Goal: Find specific page/section: Find specific page/section

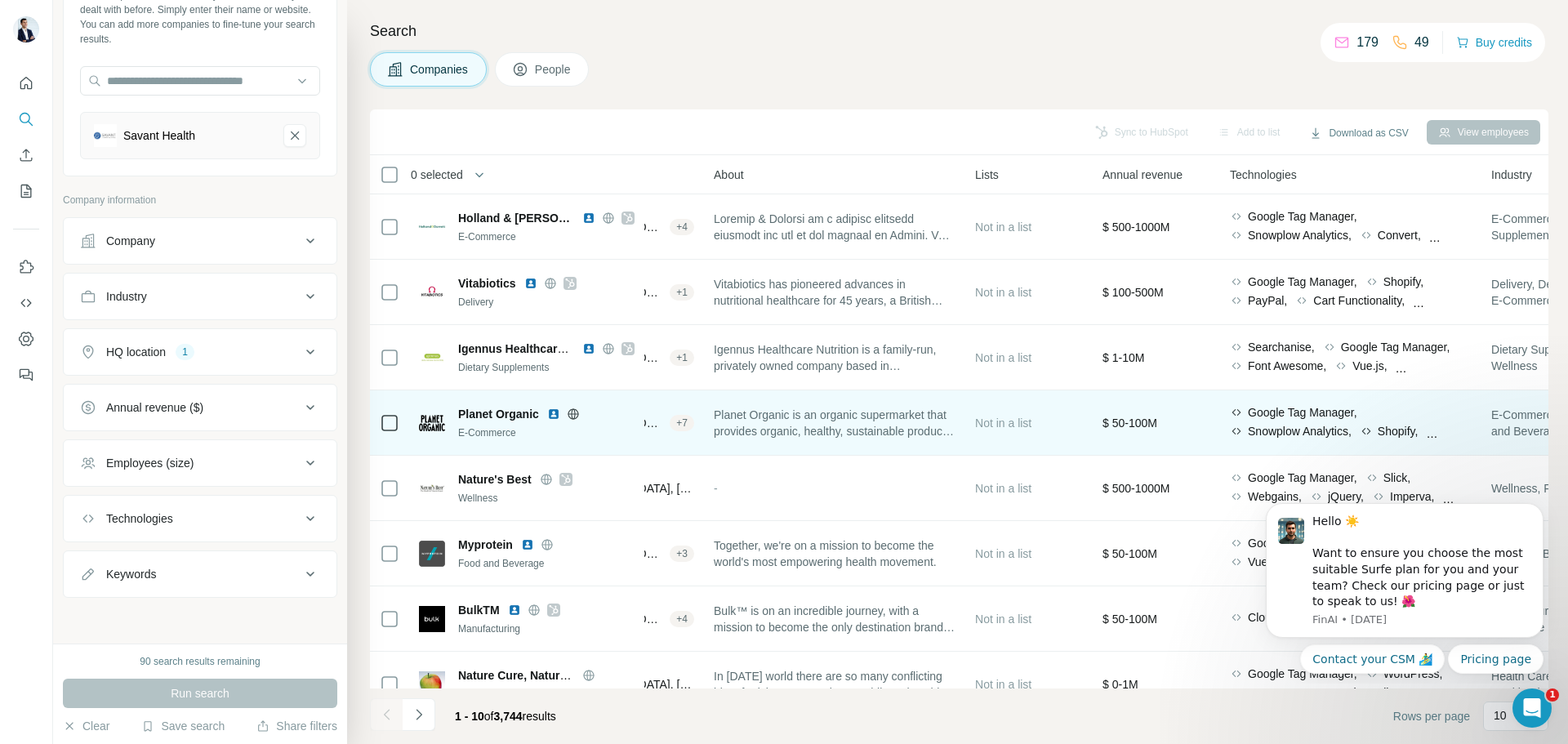
scroll to position [0, 355]
click at [554, 412] on img at bounding box center [554, 414] width 13 height 13
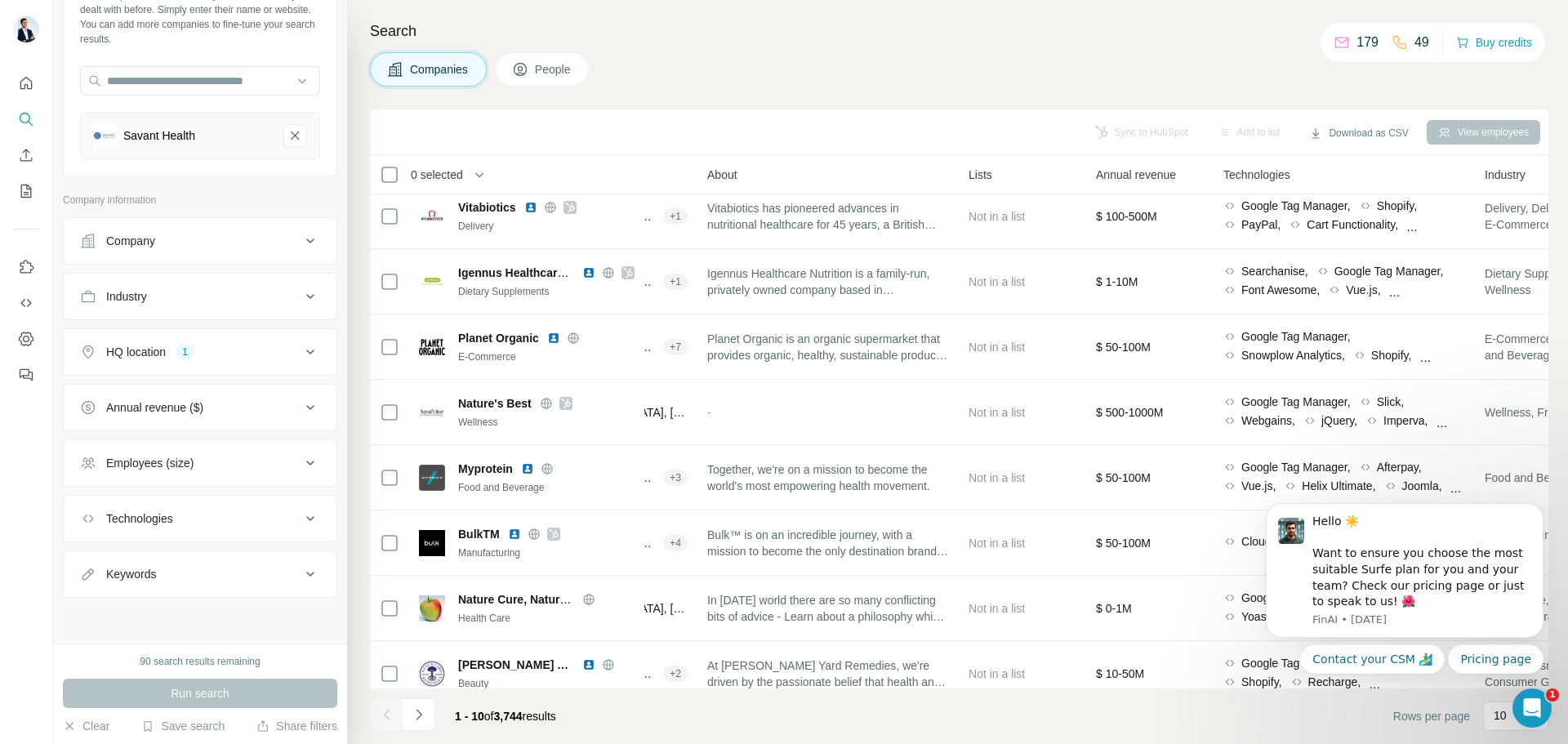
scroll to position [168, 355]
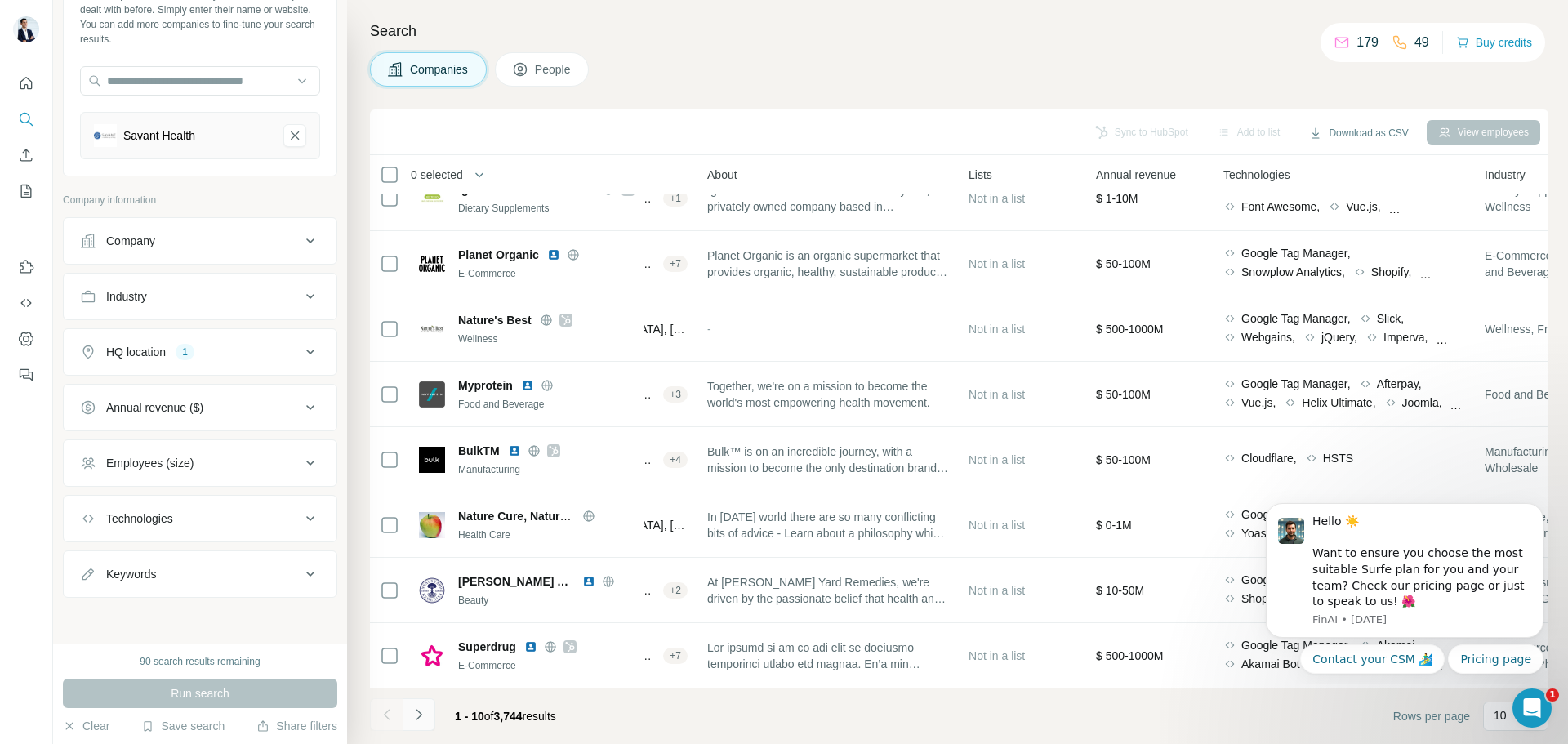
click at [426, 722] on icon "Navigate to next page" at bounding box center [418, 714] width 16 height 16
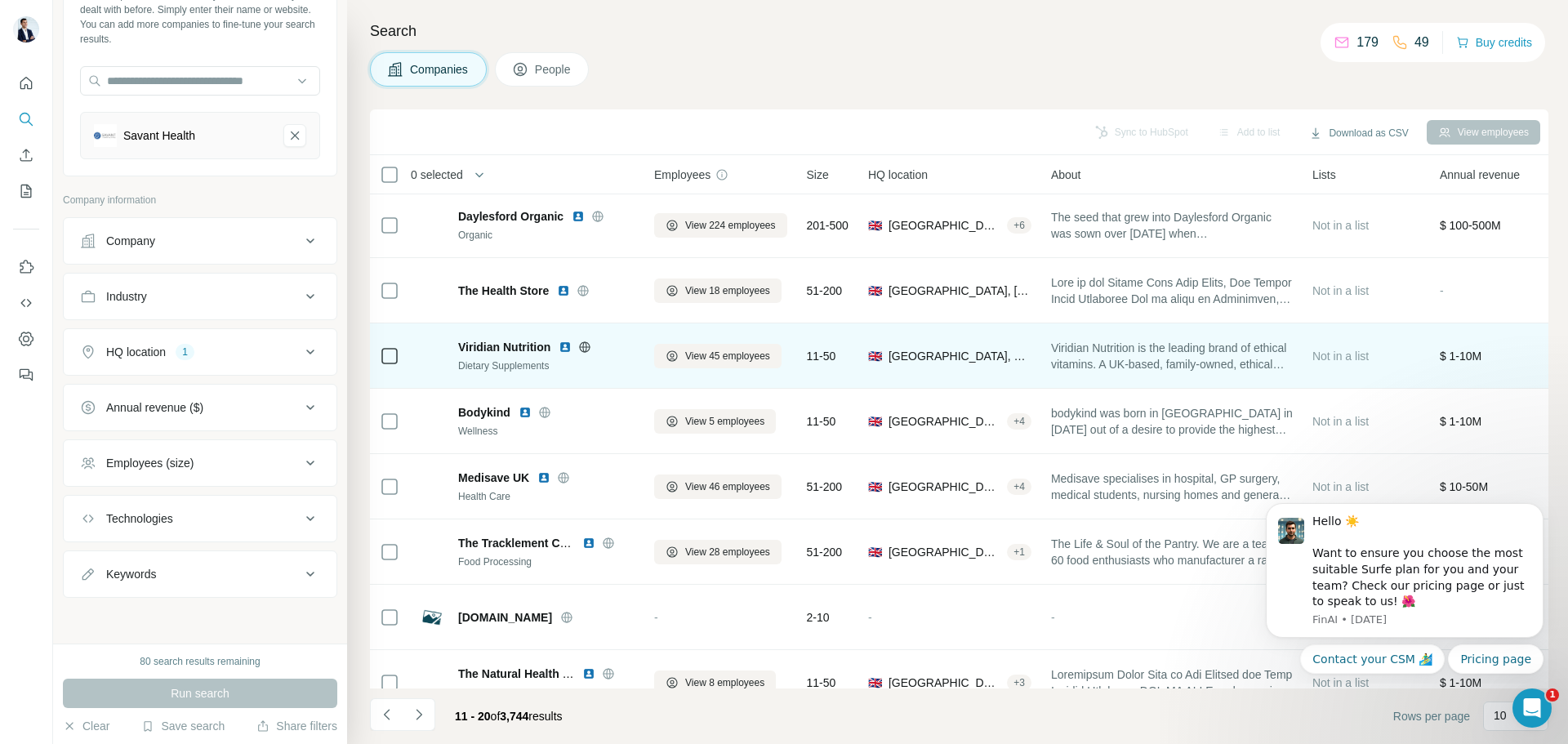
scroll to position [0, 0]
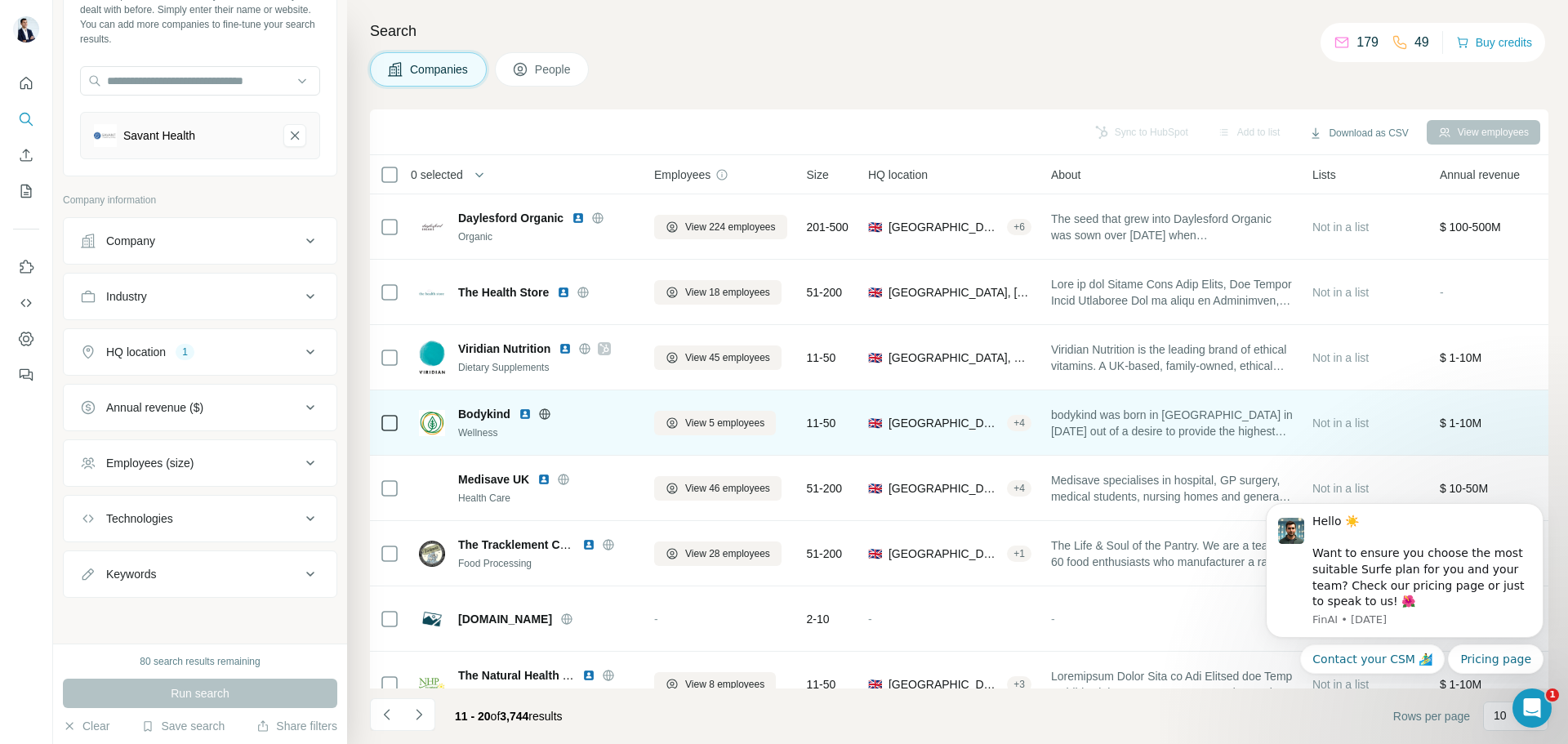
click at [525, 412] on img at bounding box center [525, 414] width 13 height 13
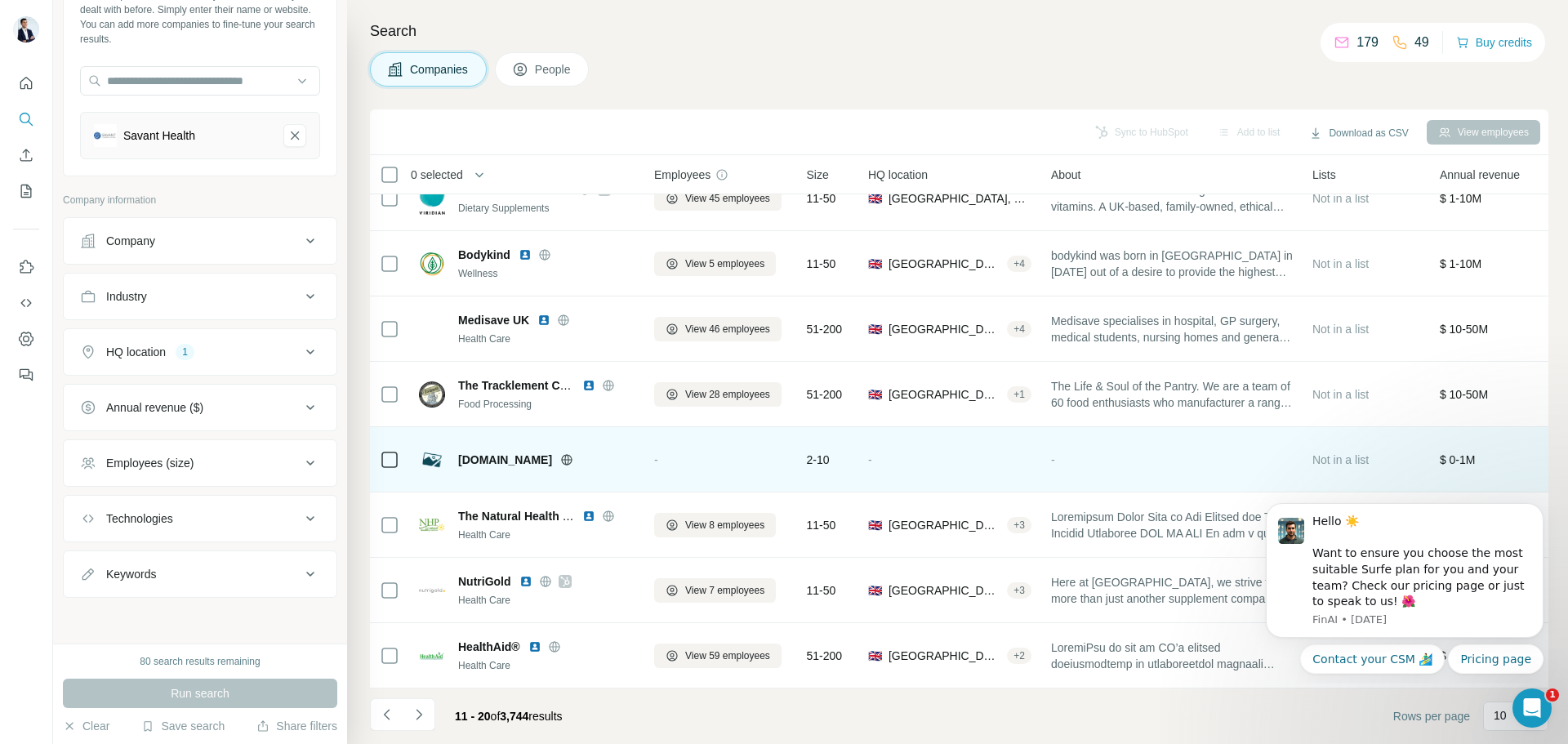
scroll to position [168, 0]
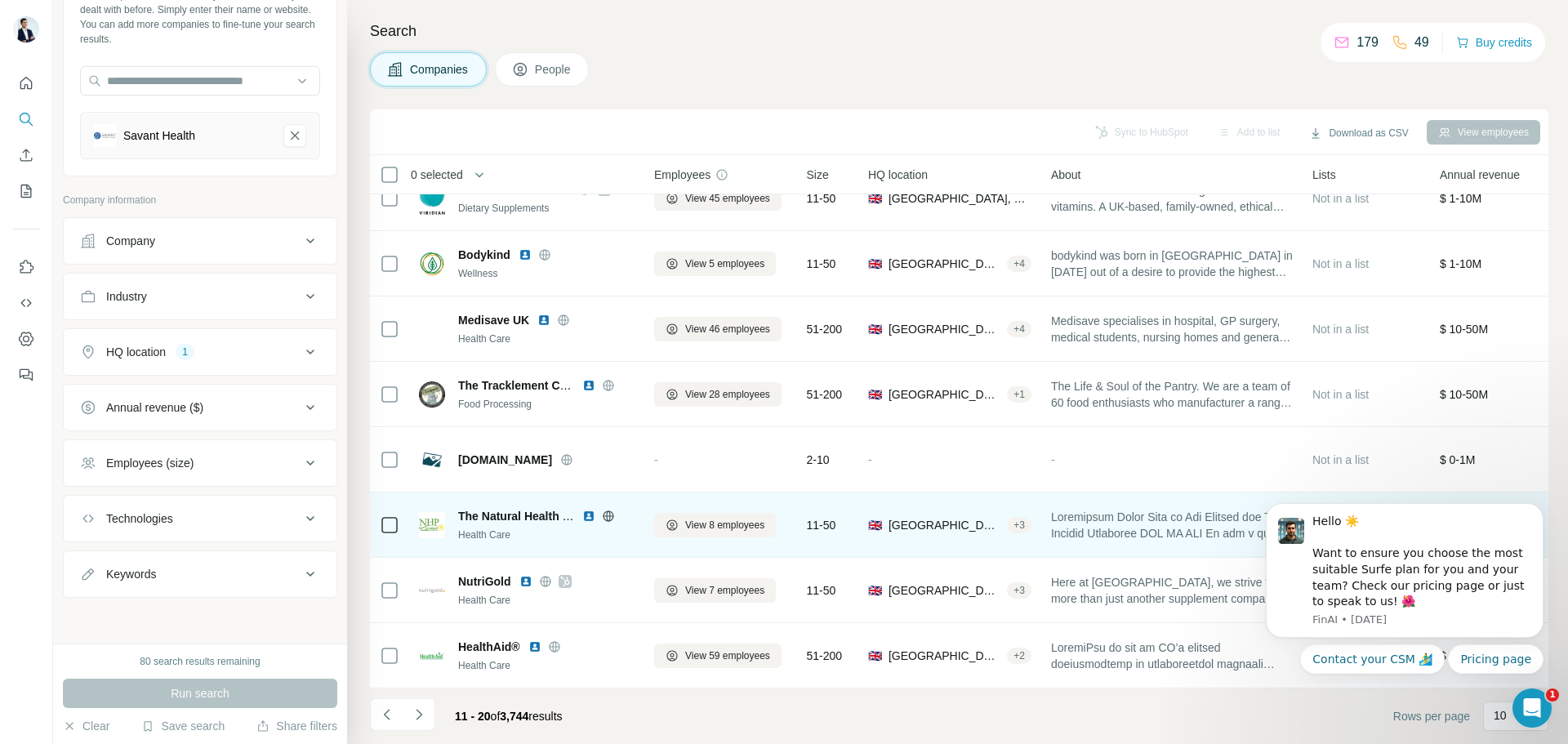
click at [588, 510] on img at bounding box center [589, 517] width 13 height 13
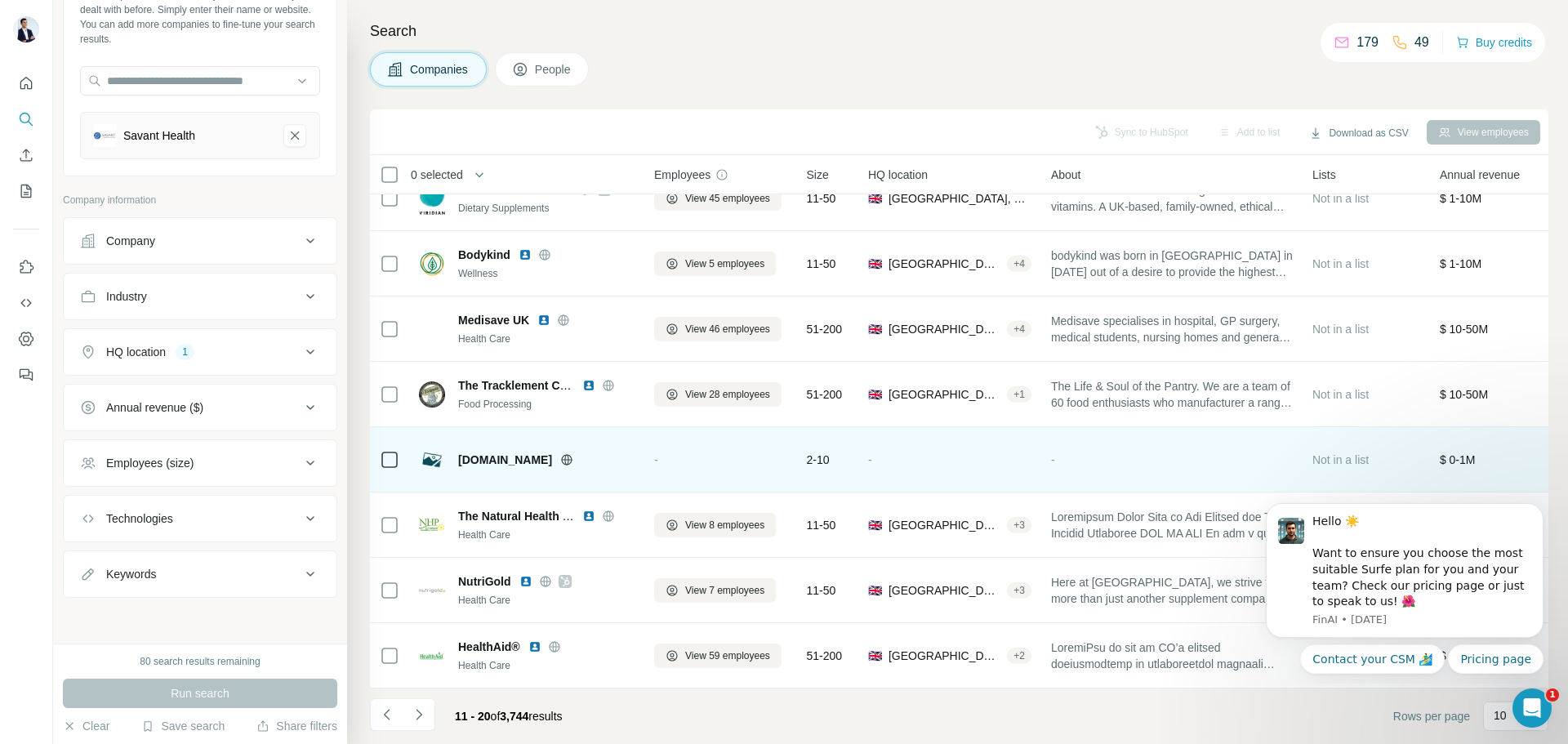
click at [570, 454] on icon at bounding box center [567, 459] width 4 height 11
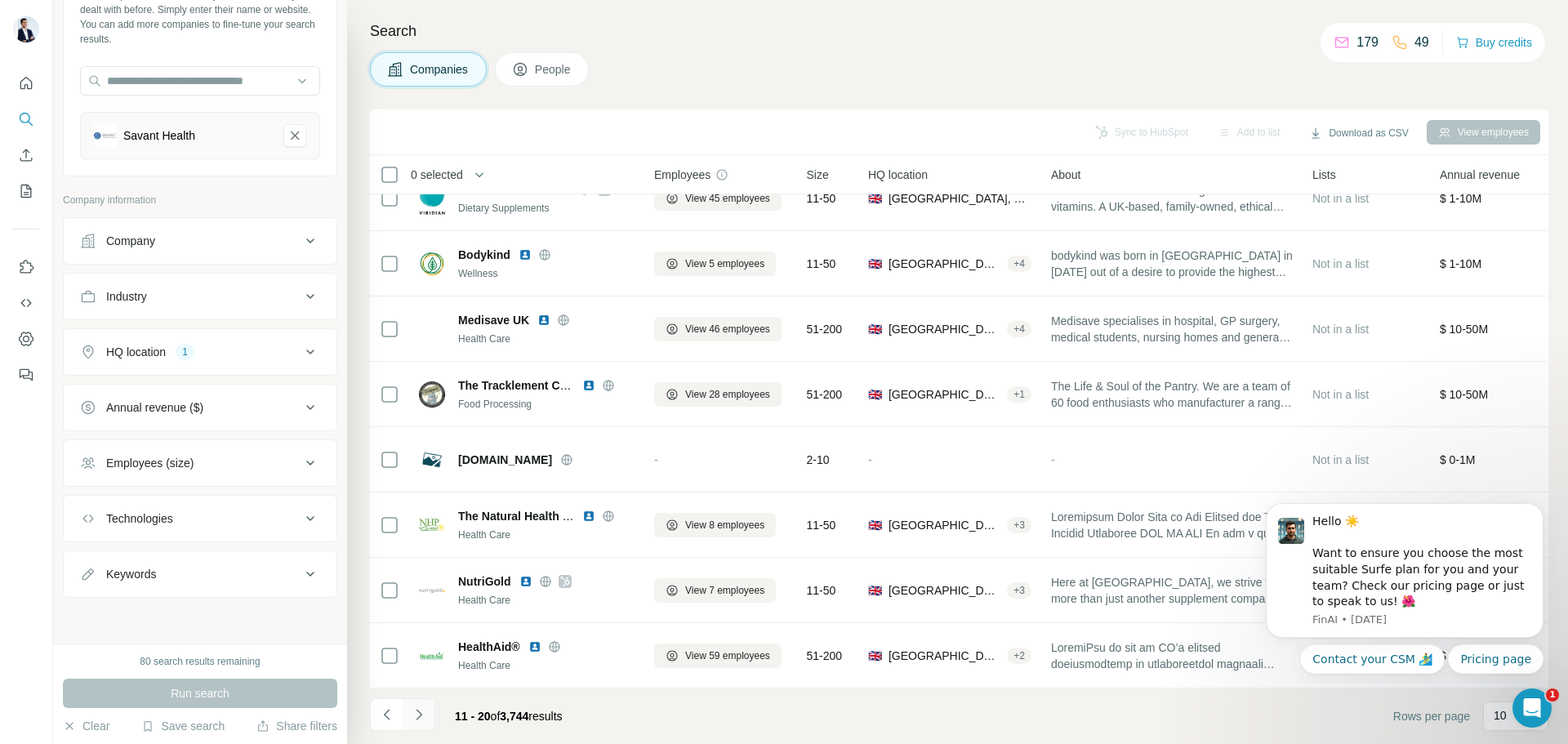
click at [420, 720] on icon "Navigate to next page" at bounding box center [418, 714] width 16 height 16
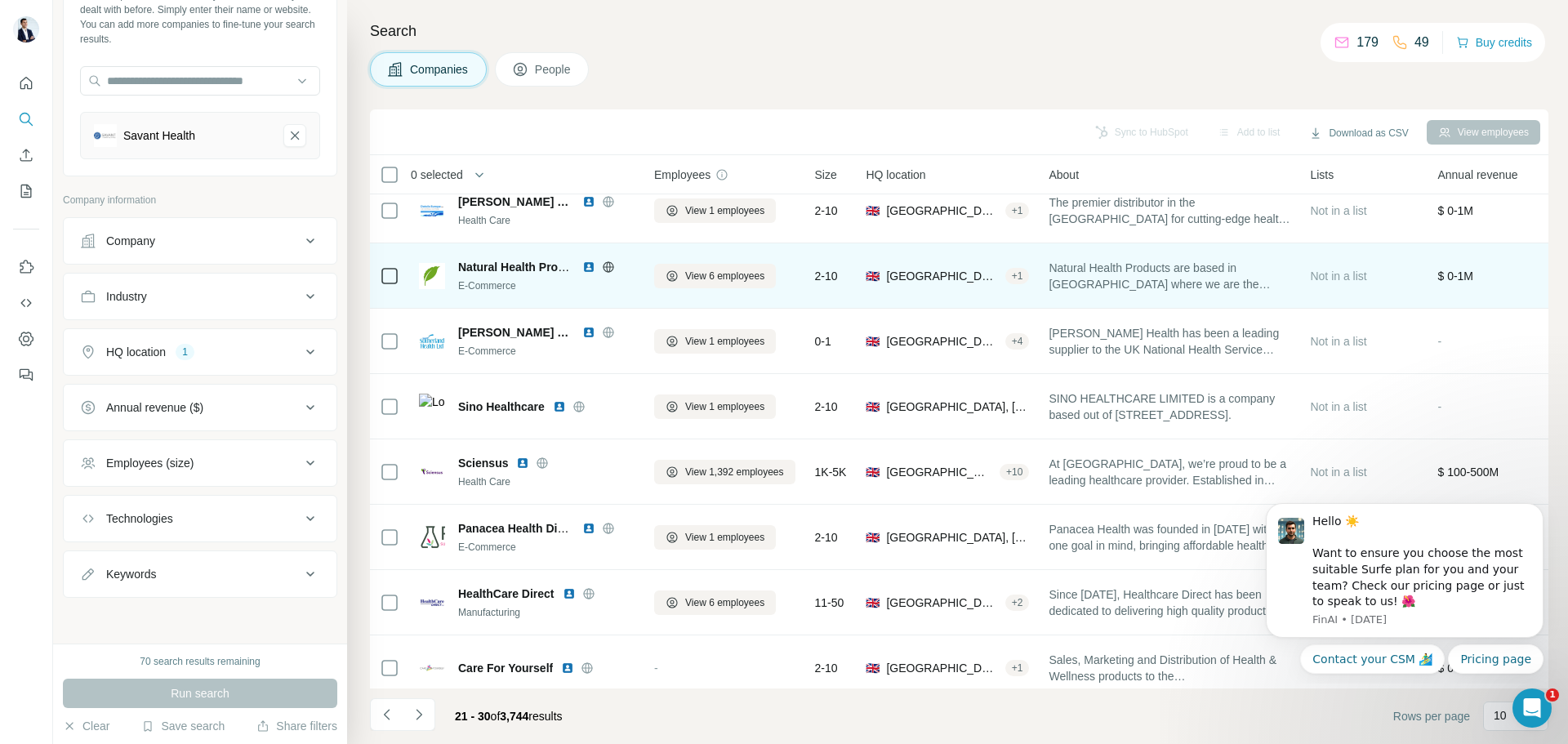
scroll to position [0, 0]
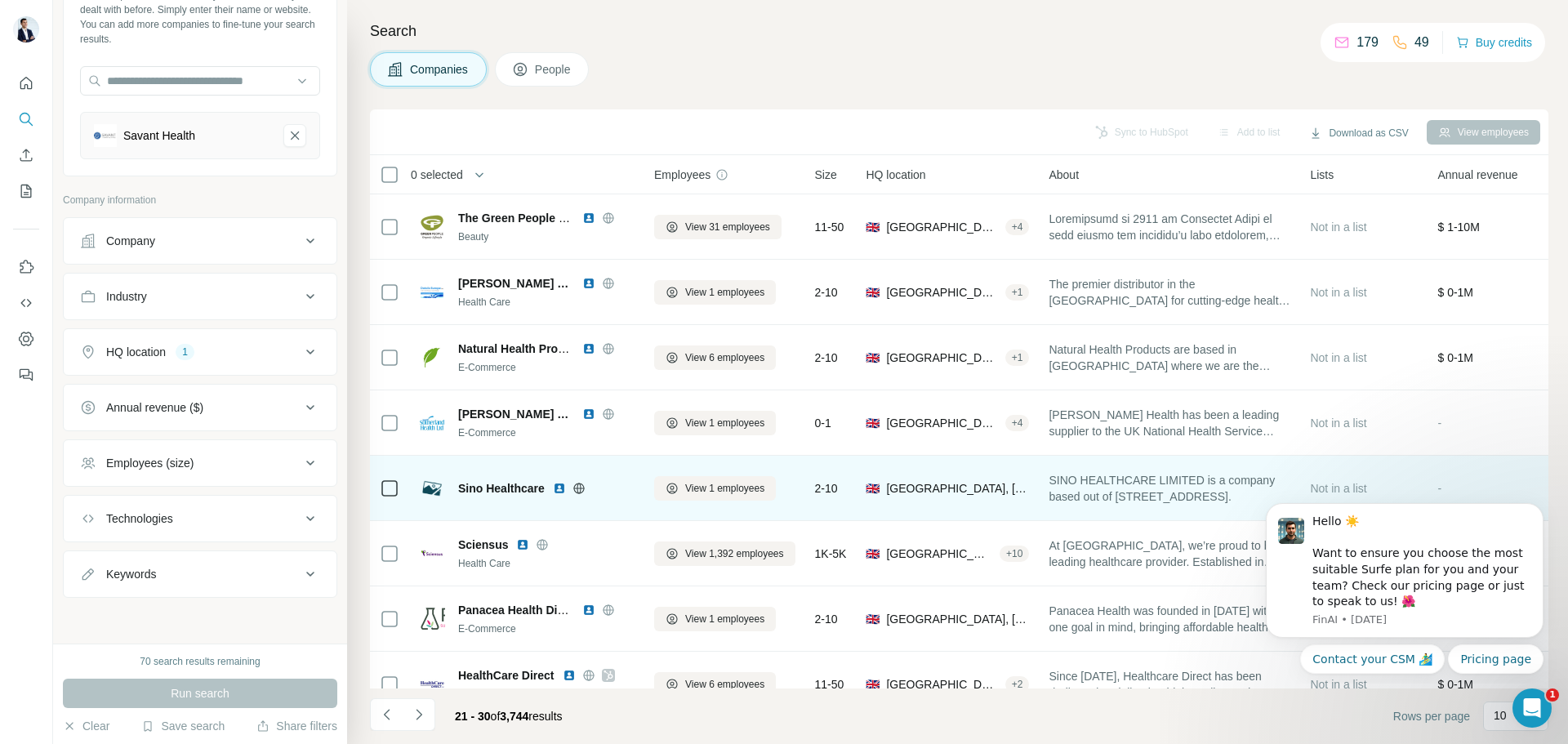
click at [577, 484] on icon at bounding box center [578, 488] width 11 height 11
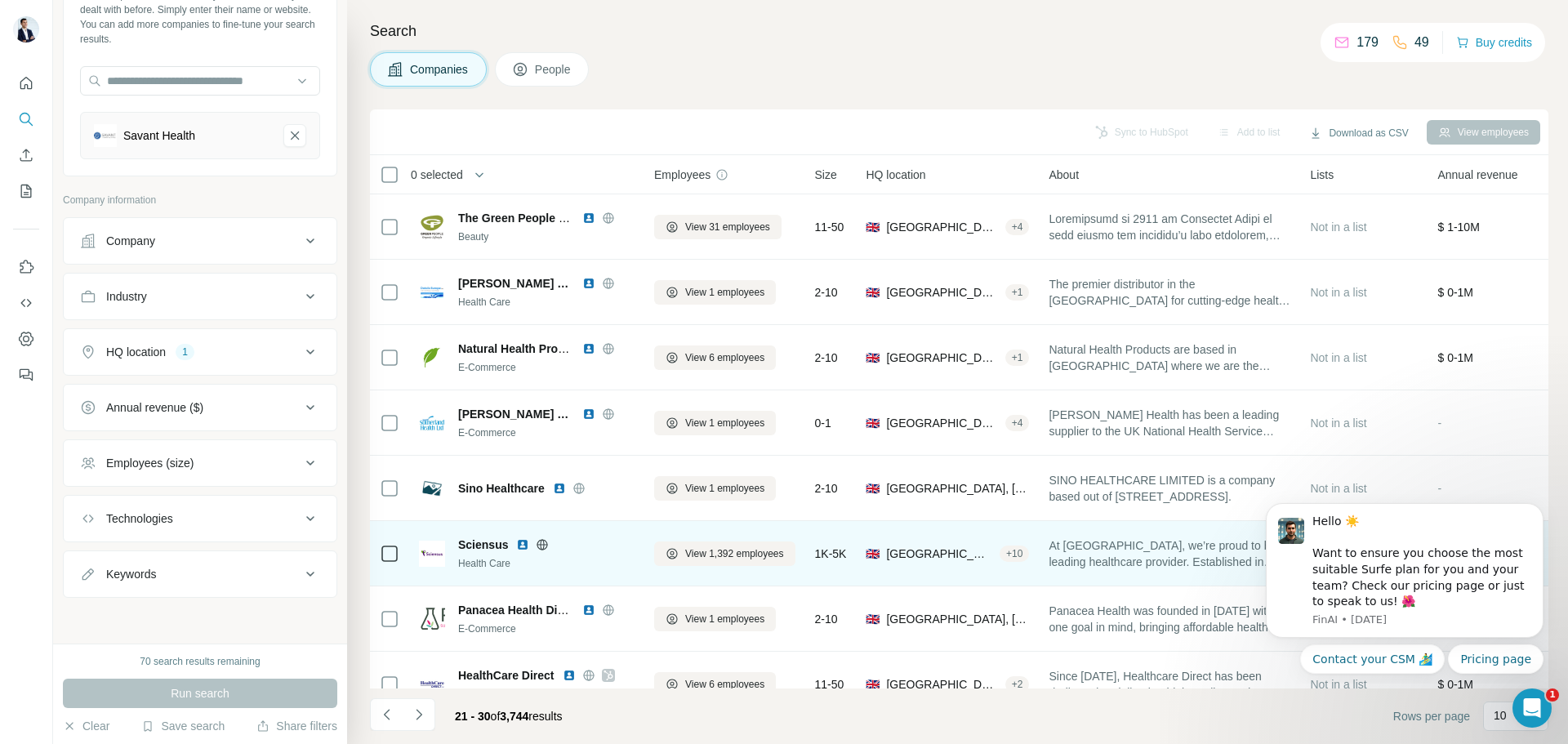
click at [544, 543] on icon at bounding box center [543, 545] width 13 height 13
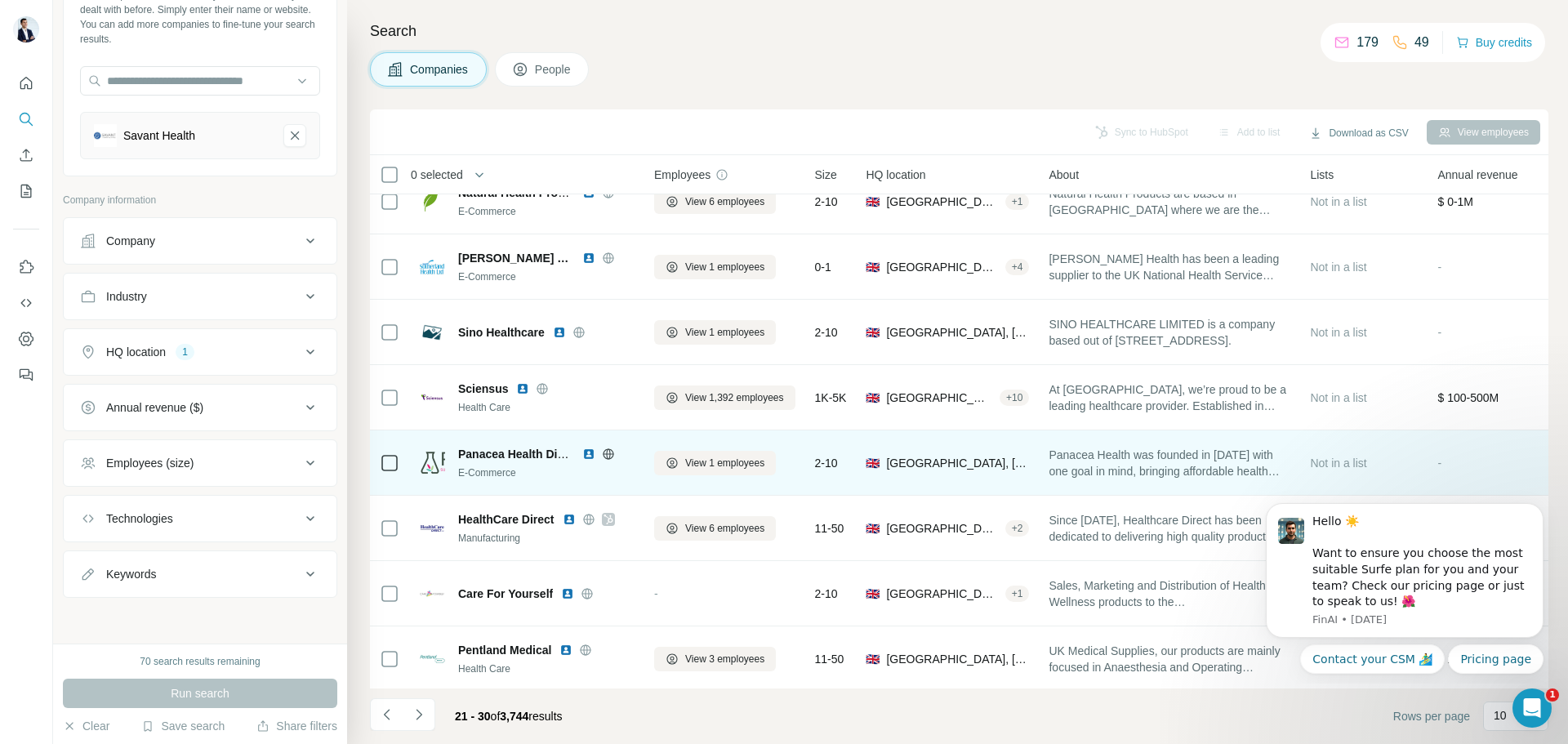
scroll to position [164, 0]
click at [607, 445] on icon at bounding box center [608, 450] width 4 height 11
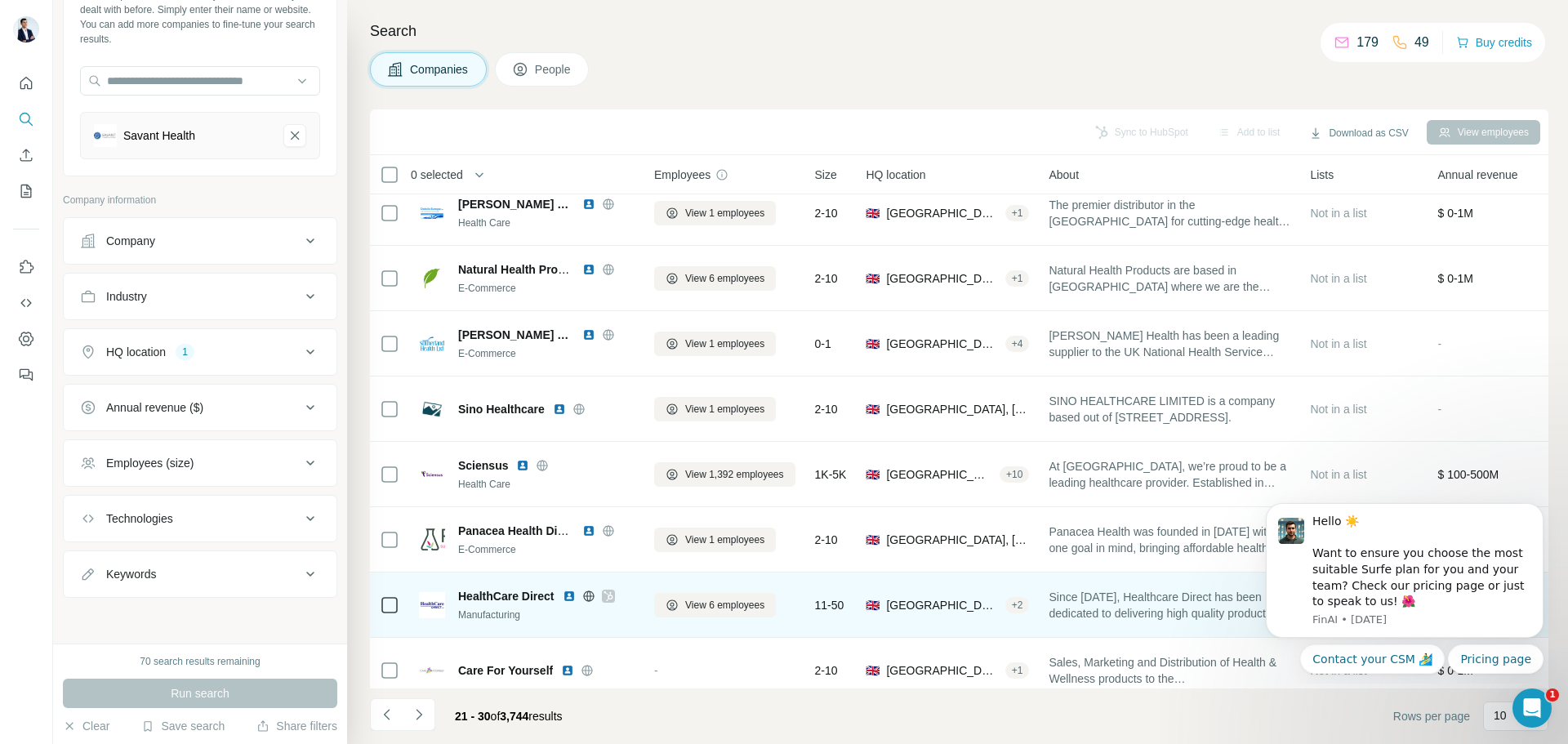
scroll to position [168, 0]
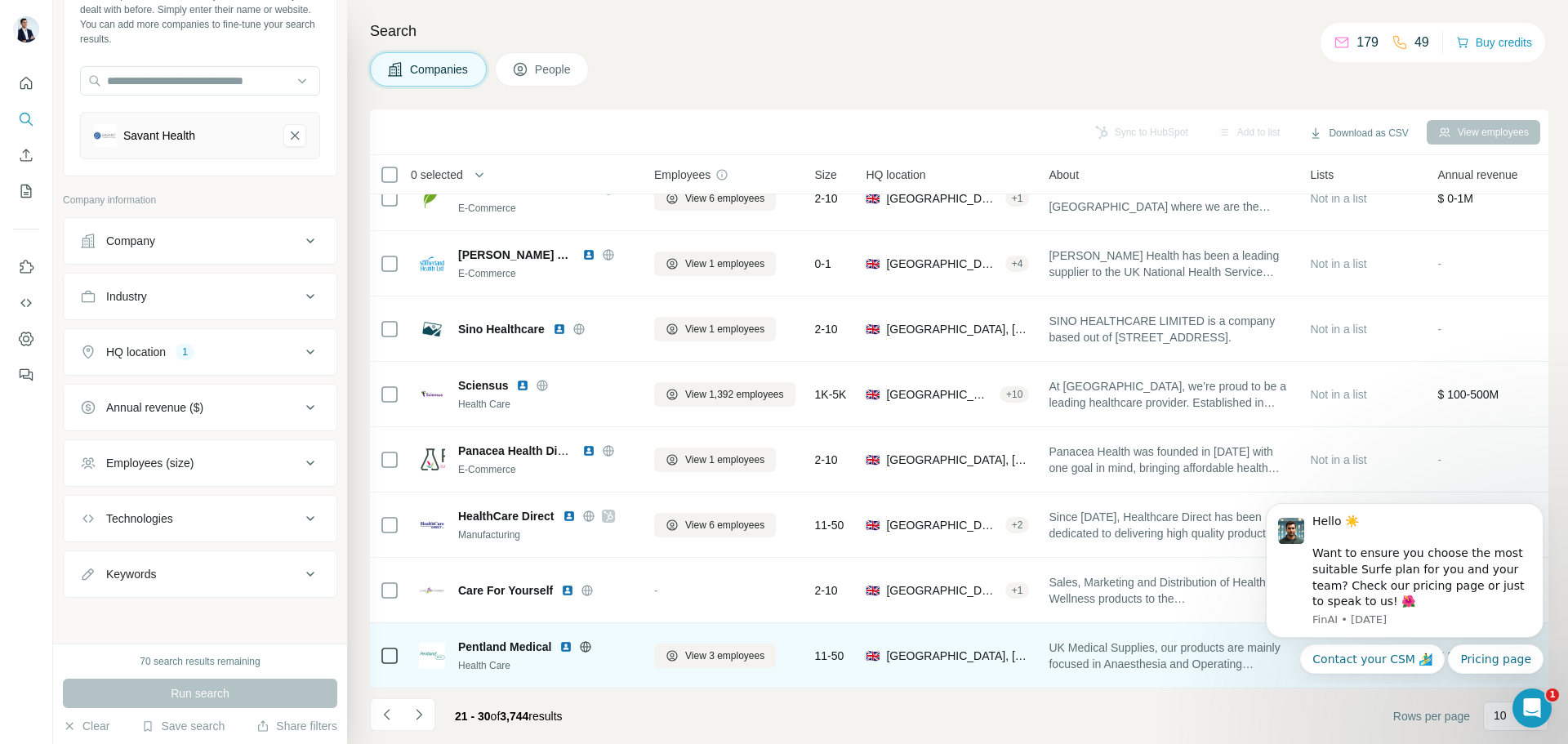
click at [588, 640] on icon at bounding box center [586, 647] width 13 height 13
